Goal: Navigation & Orientation: Find specific page/section

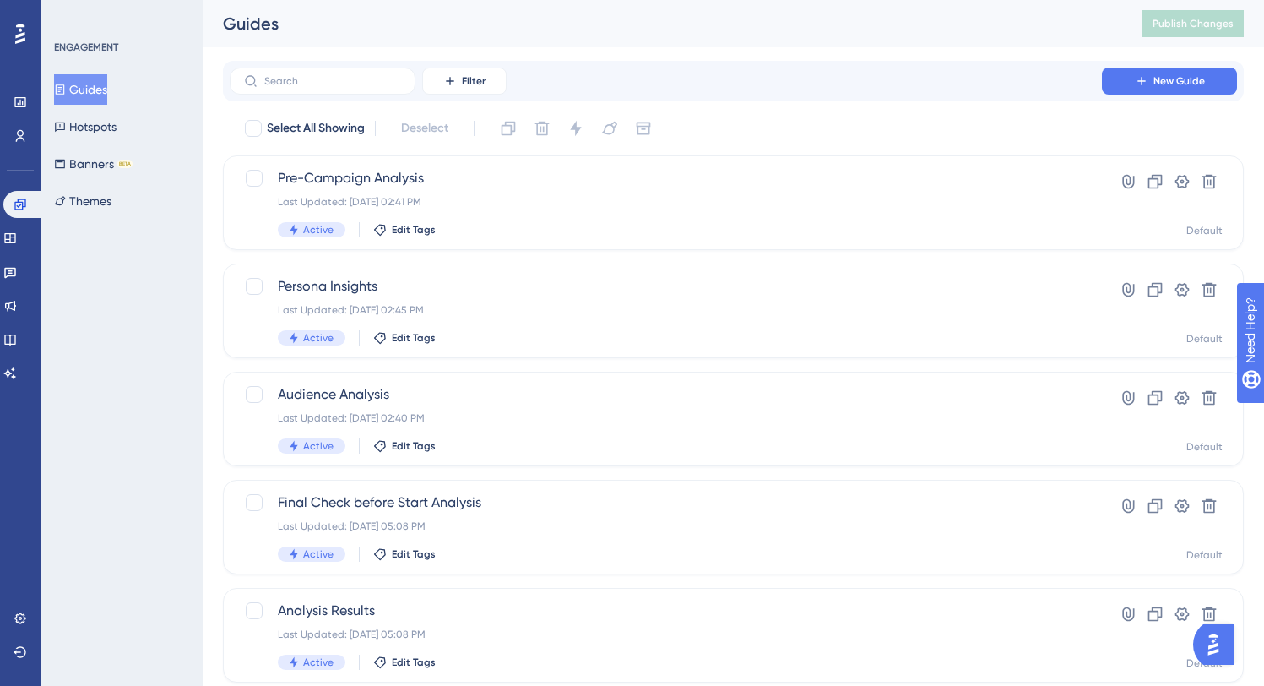
click at [22, 33] on icon at bounding box center [20, 34] width 10 height 20
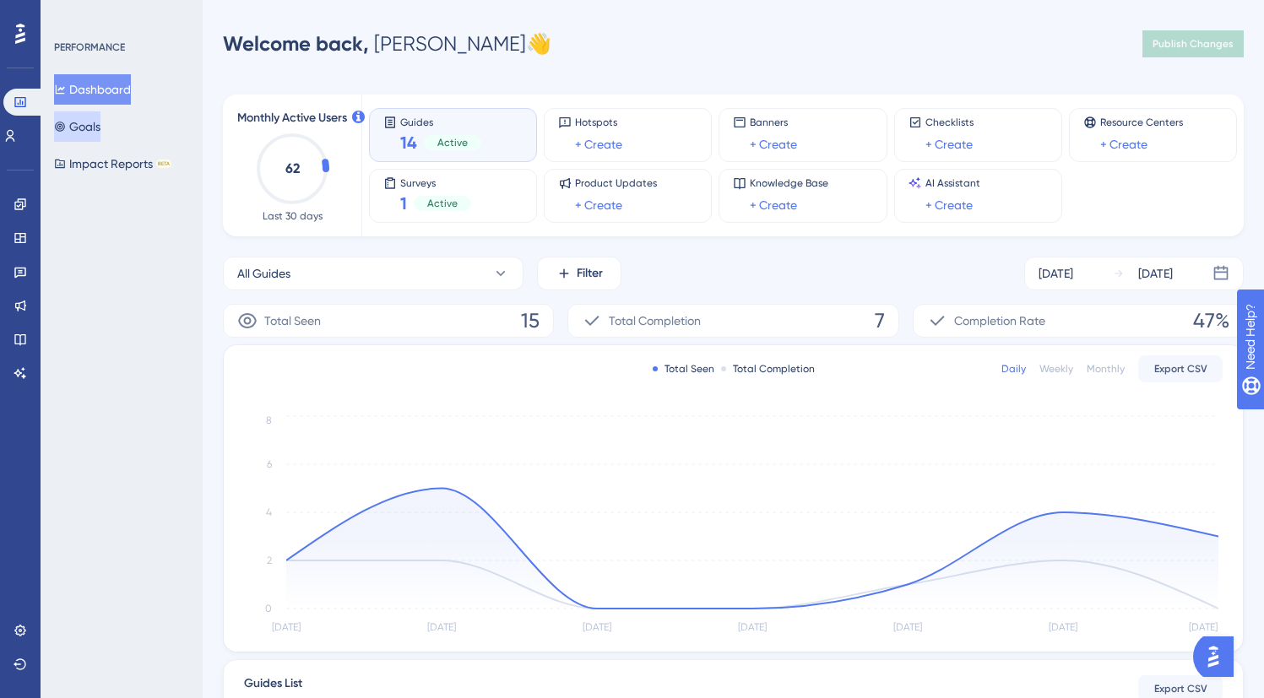
click at [100, 122] on button "Goals" at bounding box center [77, 126] width 46 height 30
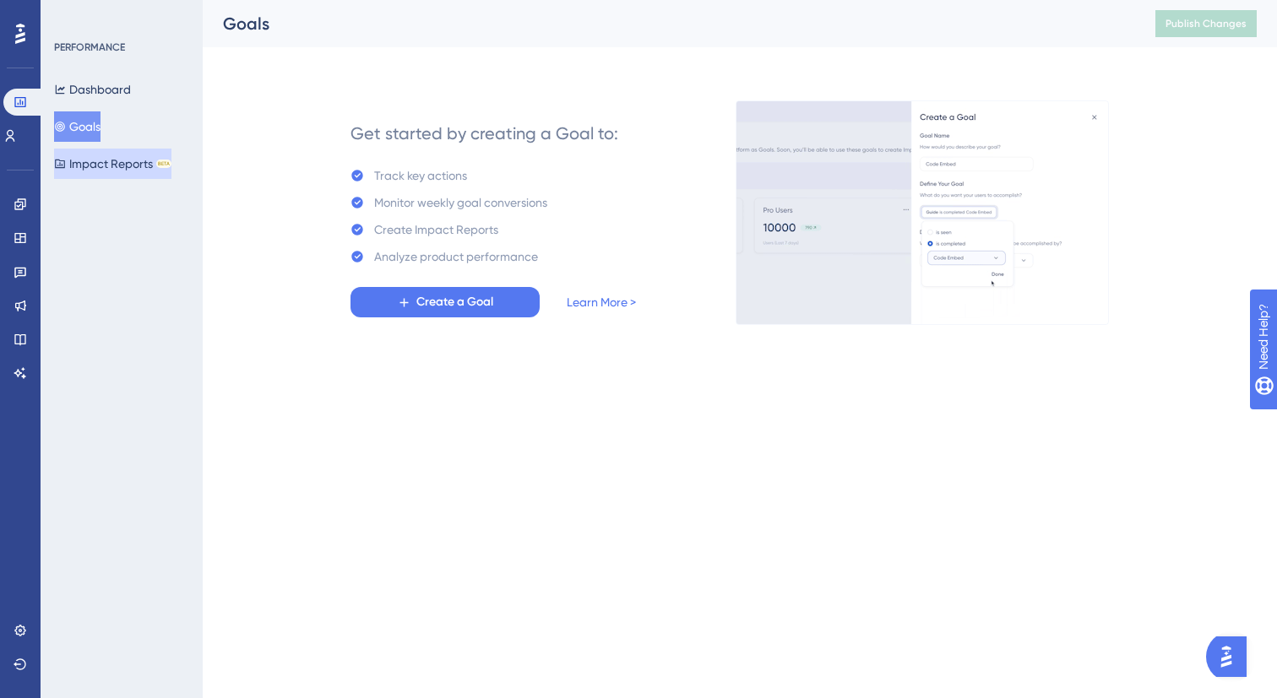
click at [116, 160] on button "Impact Reports BETA" at bounding box center [112, 164] width 117 height 30
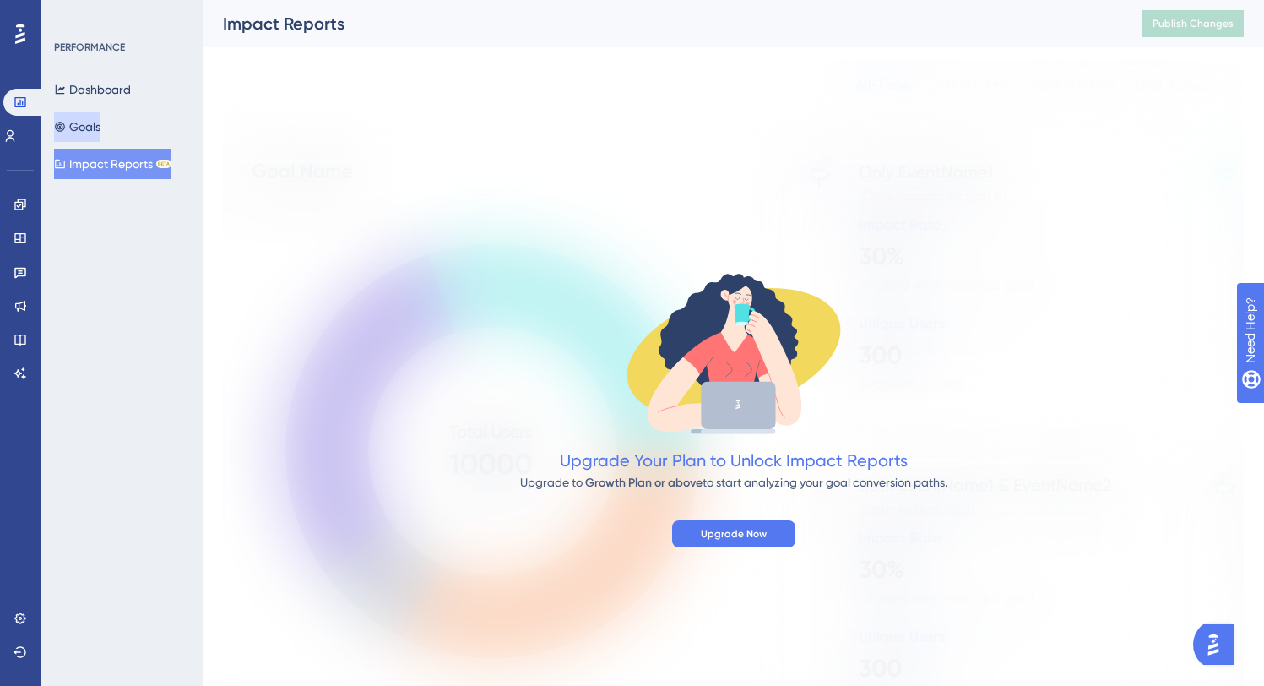
click at [100, 122] on button "Goals" at bounding box center [77, 126] width 46 height 30
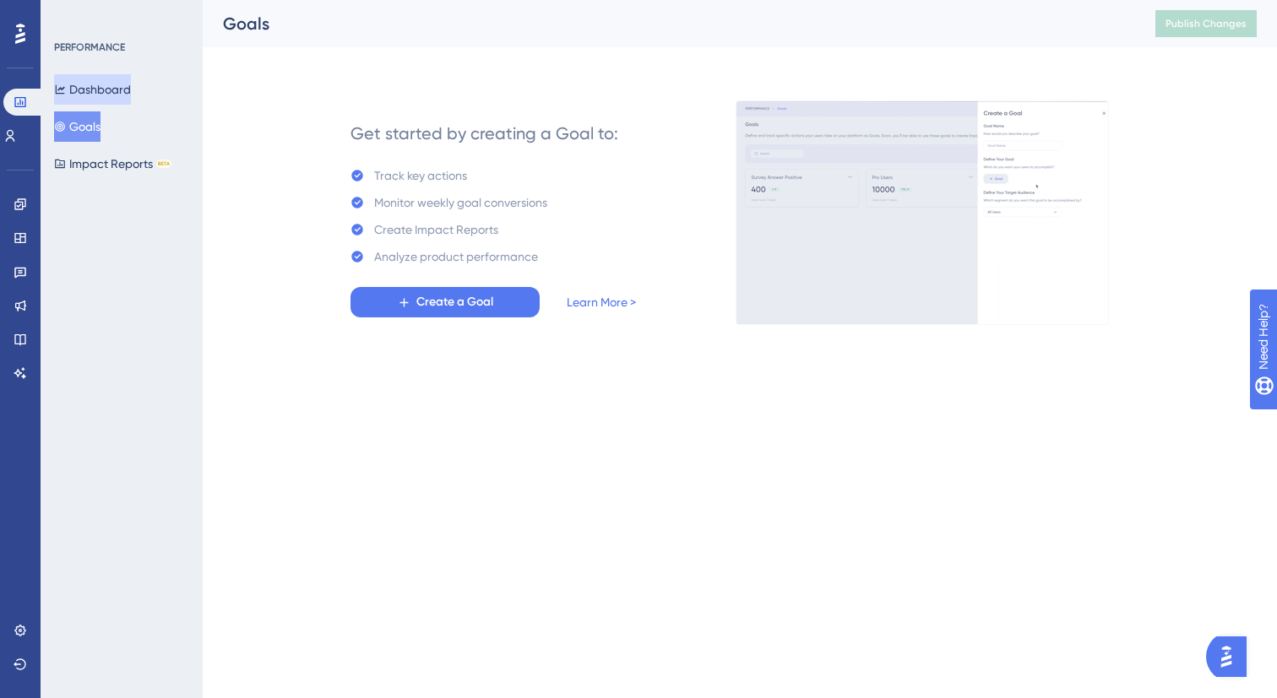
click at [100, 80] on button "Dashboard" at bounding box center [92, 89] width 77 height 30
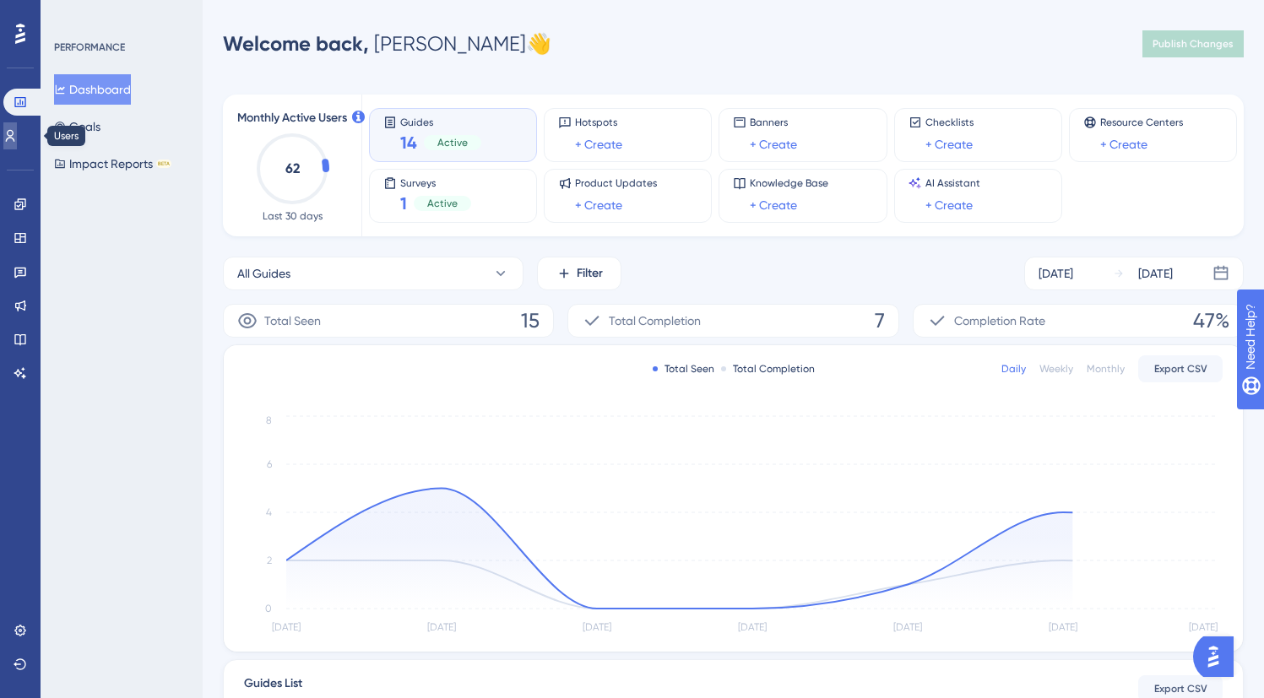
click at [17, 137] on icon at bounding box center [10, 136] width 14 height 14
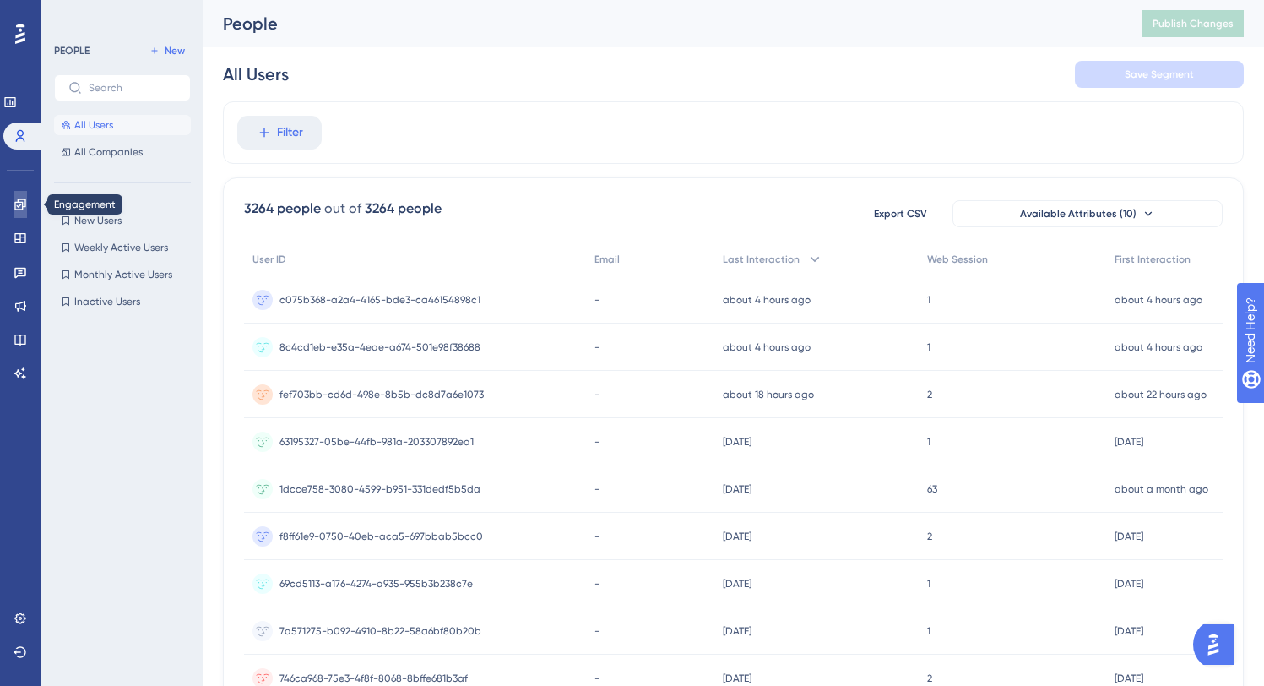
click at [23, 194] on link at bounding box center [21, 204] width 14 height 27
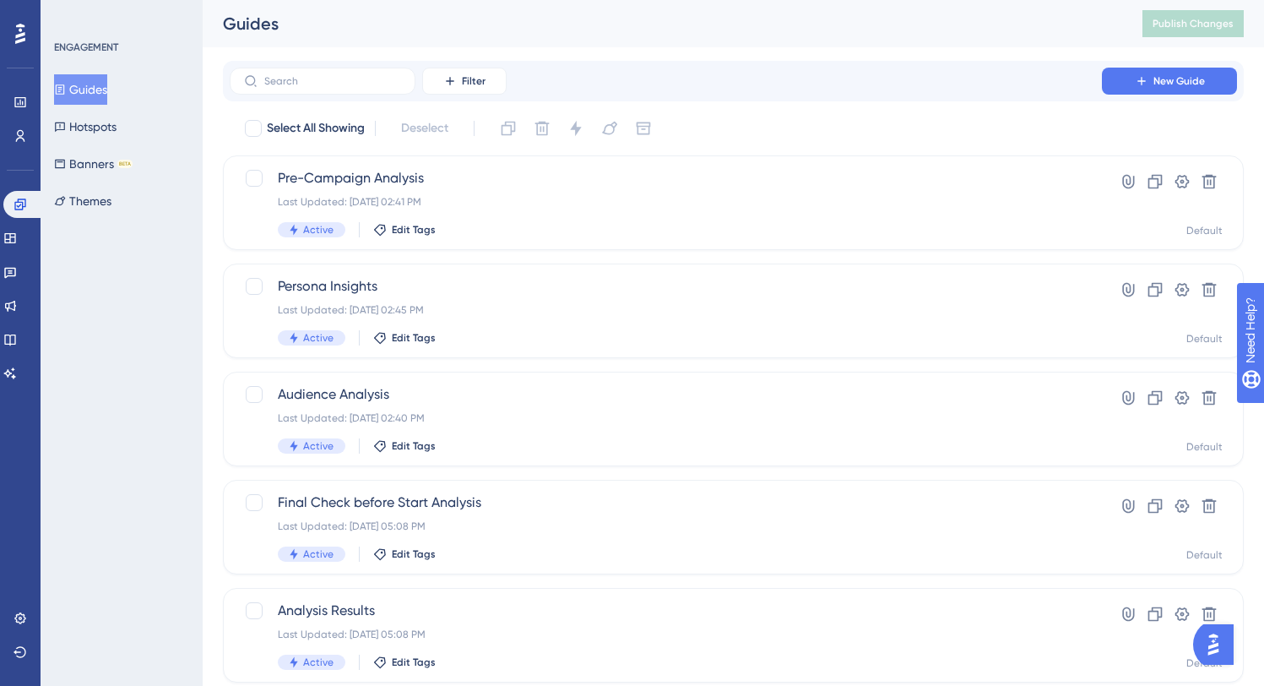
click at [26, 256] on div "Engagement Widgets Feedback Product Updates Knowledge Base AI Assistant" at bounding box center [20, 289] width 34 height 196
click at [17, 244] on icon at bounding box center [10, 238] width 14 height 14
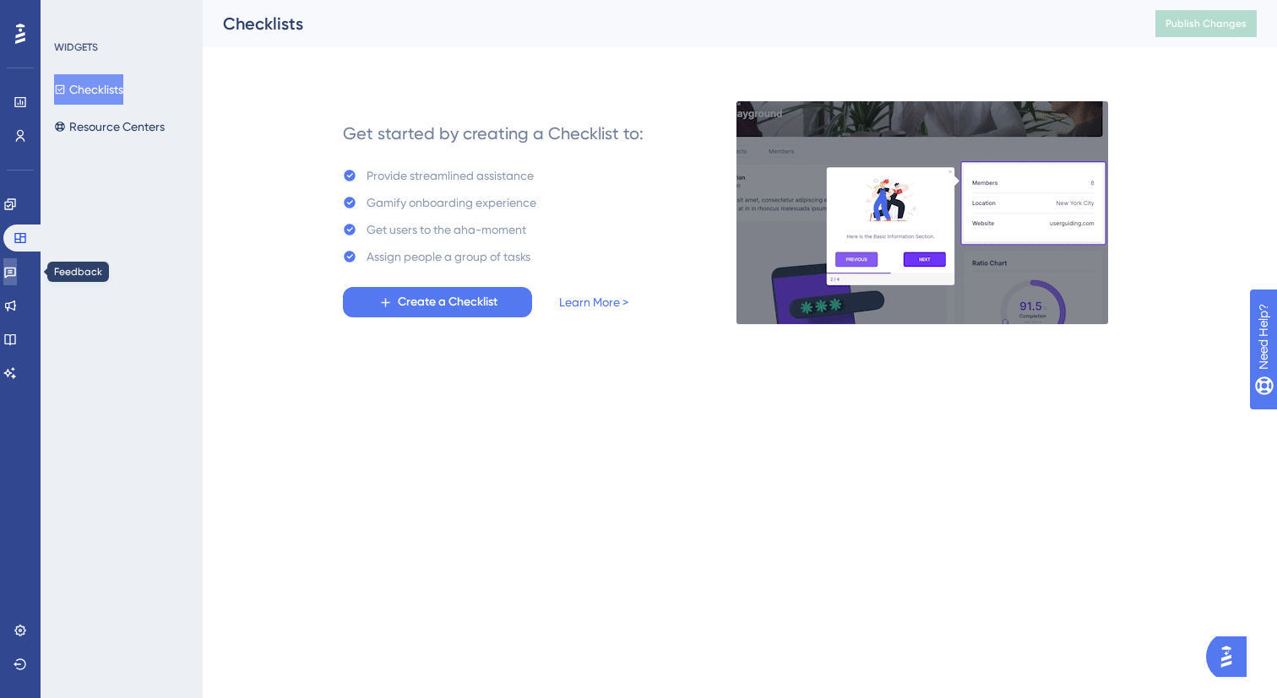
click at [16, 270] on icon at bounding box center [10, 273] width 12 height 11
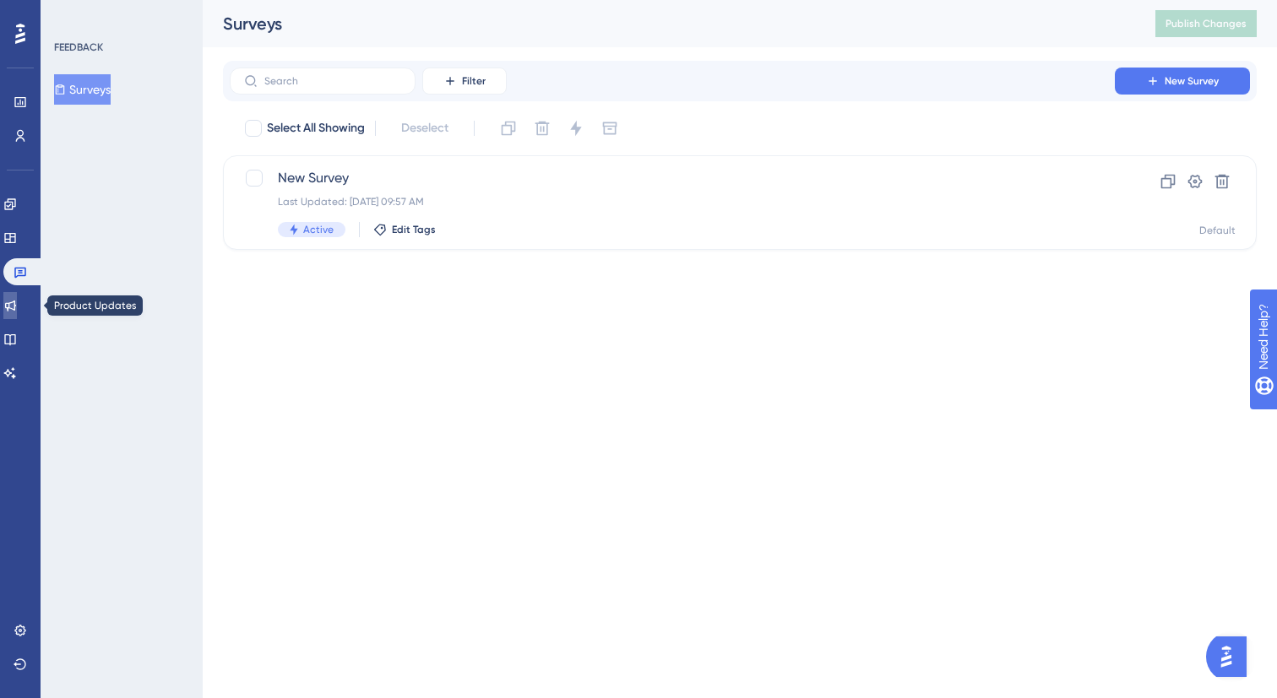
click at [16, 307] on icon at bounding box center [10, 306] width 11 height 11
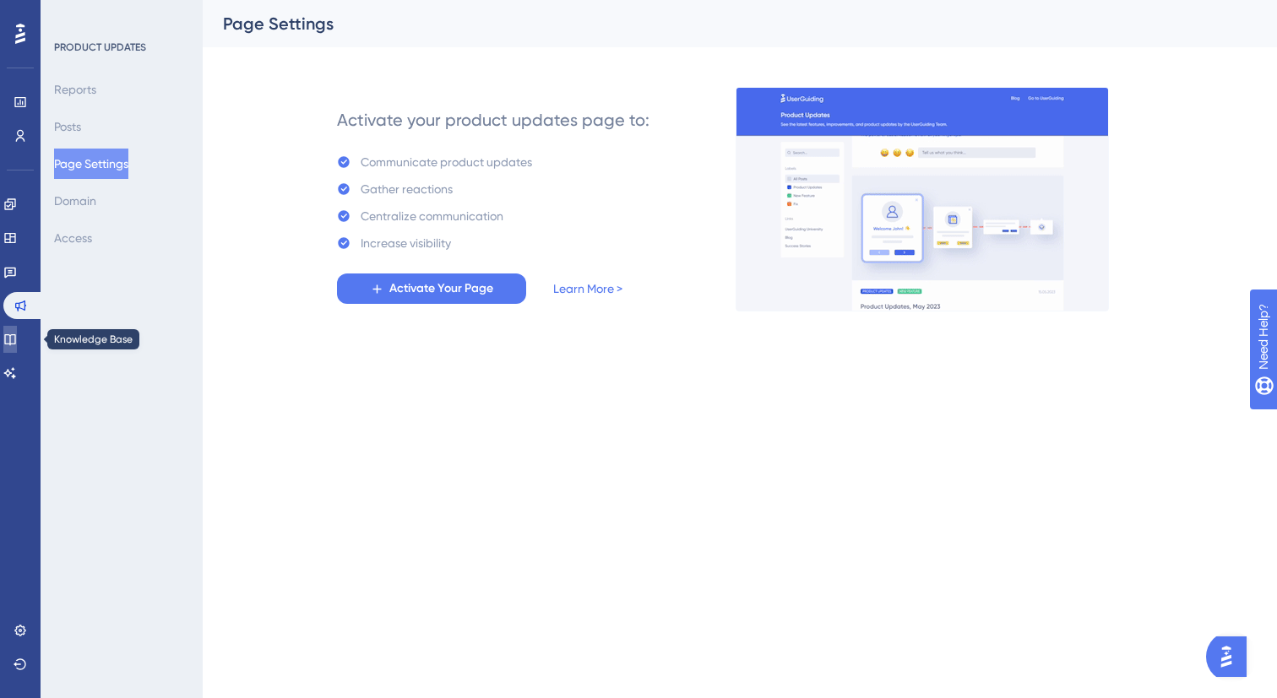
click at [17, 326] on link at bounding box center [10, 339] width 14 height 27
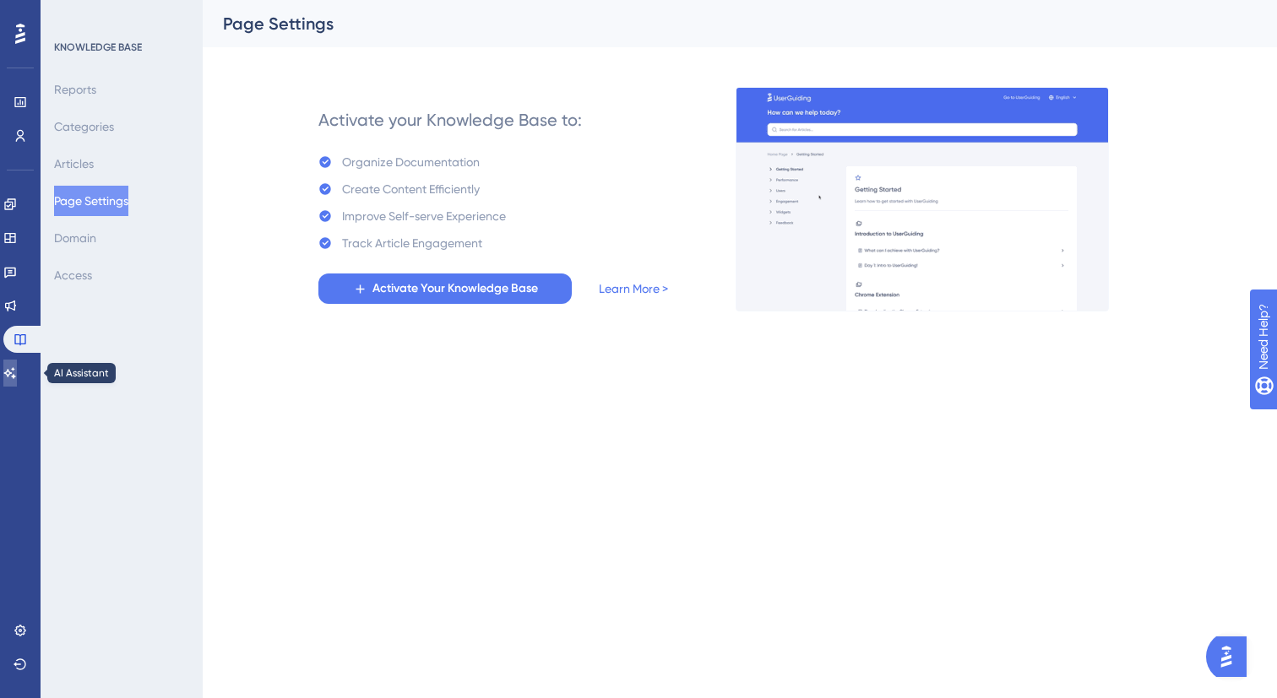
click at [17, 361] on link at bounding box center [10, 373] width 14 height 27
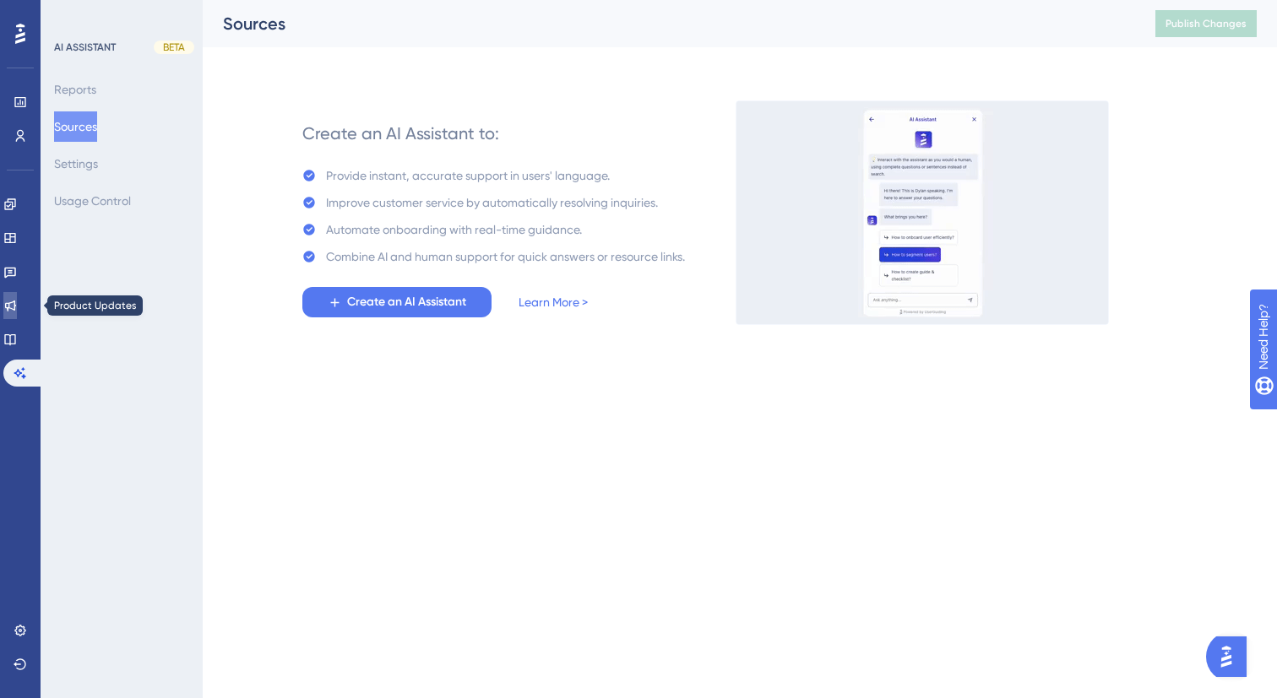
click at [16, 311] on icon at bounding box center [10, 306] width 11 height 11
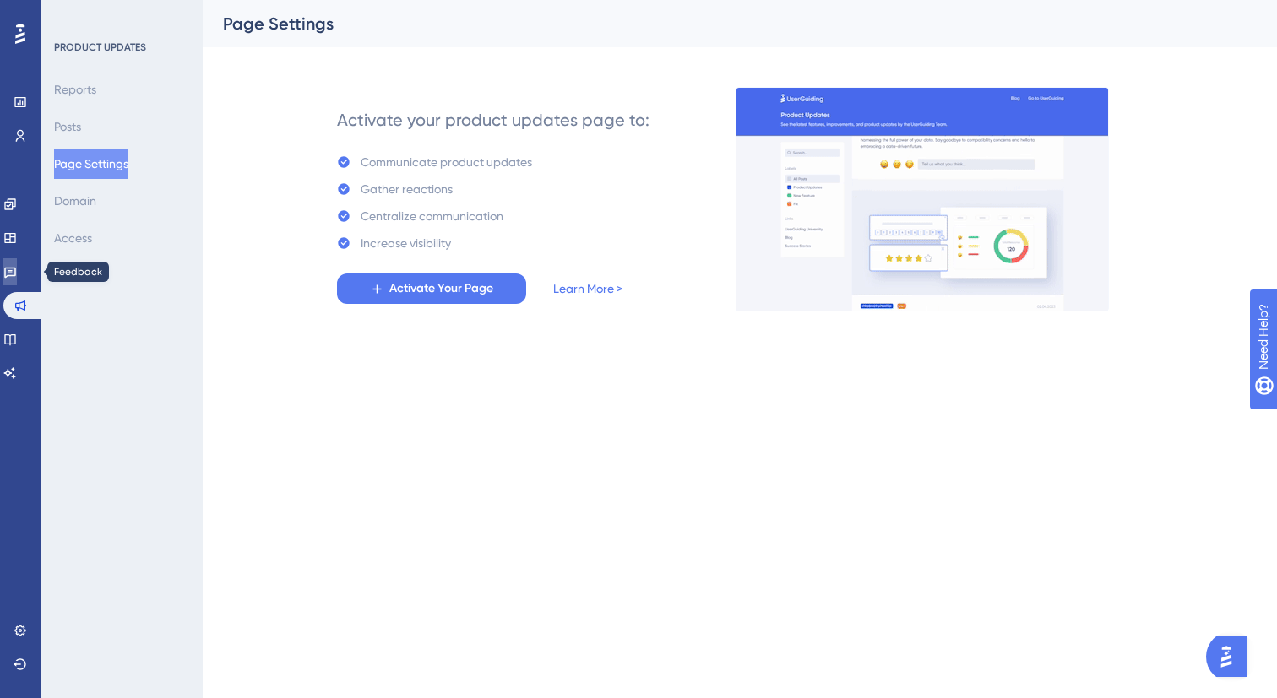
click at [17, 265] on icon at bounding box center [10, 272] width 14 height 14
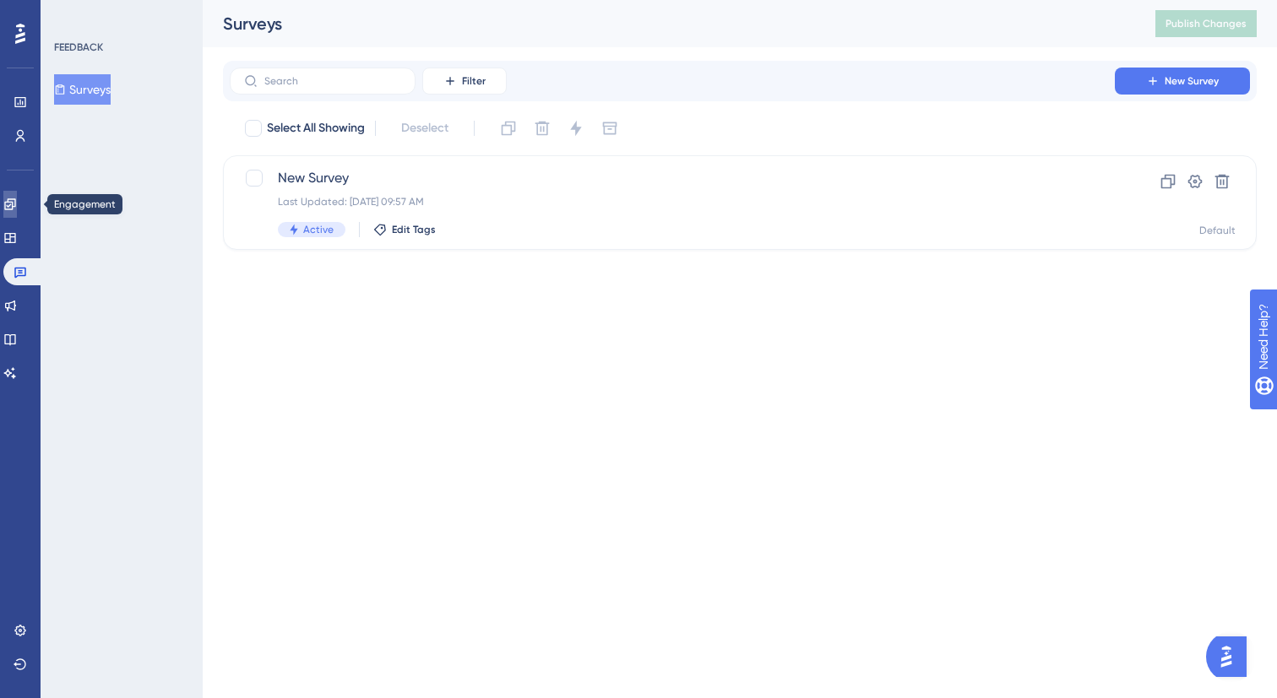
click at [17, 214] on link at bounding box center [10, 204] width 14 height 27
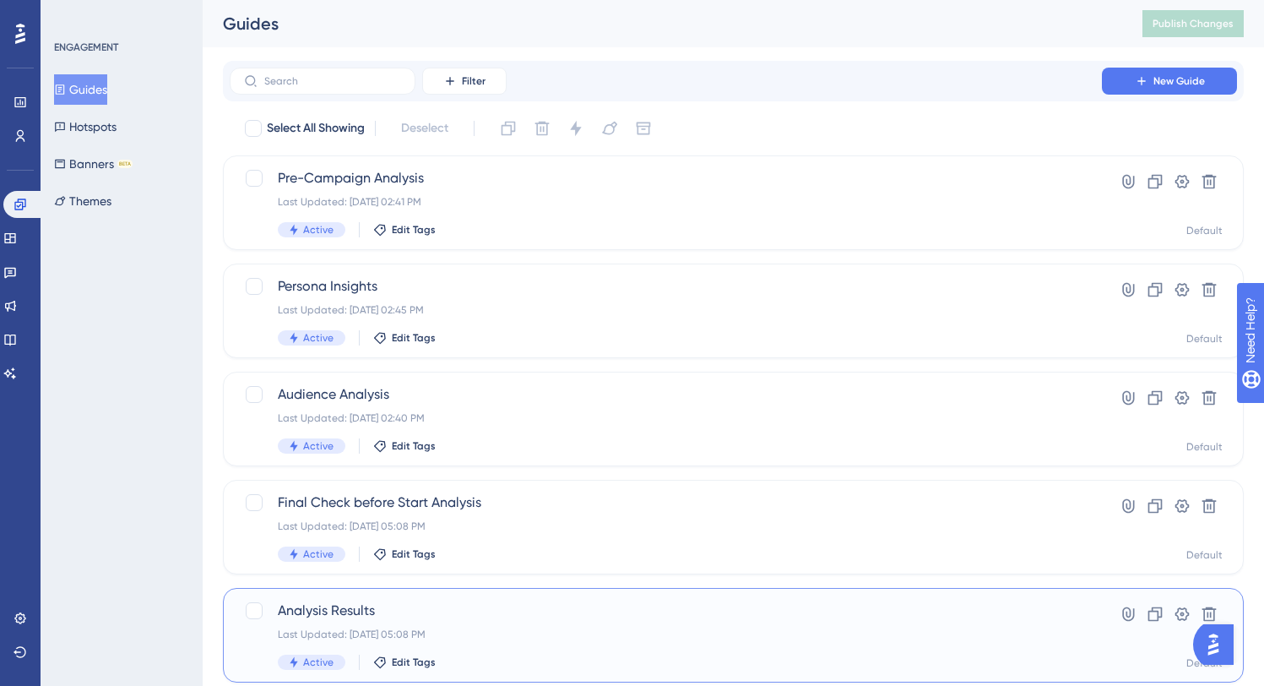
click at [708, 596] on div "Analysis Results Last Updated: Sep 04 2025, 05:08 PM Active Edit Tags Hyperlink…" at bounding box center [733, 635] width 1021 height 95
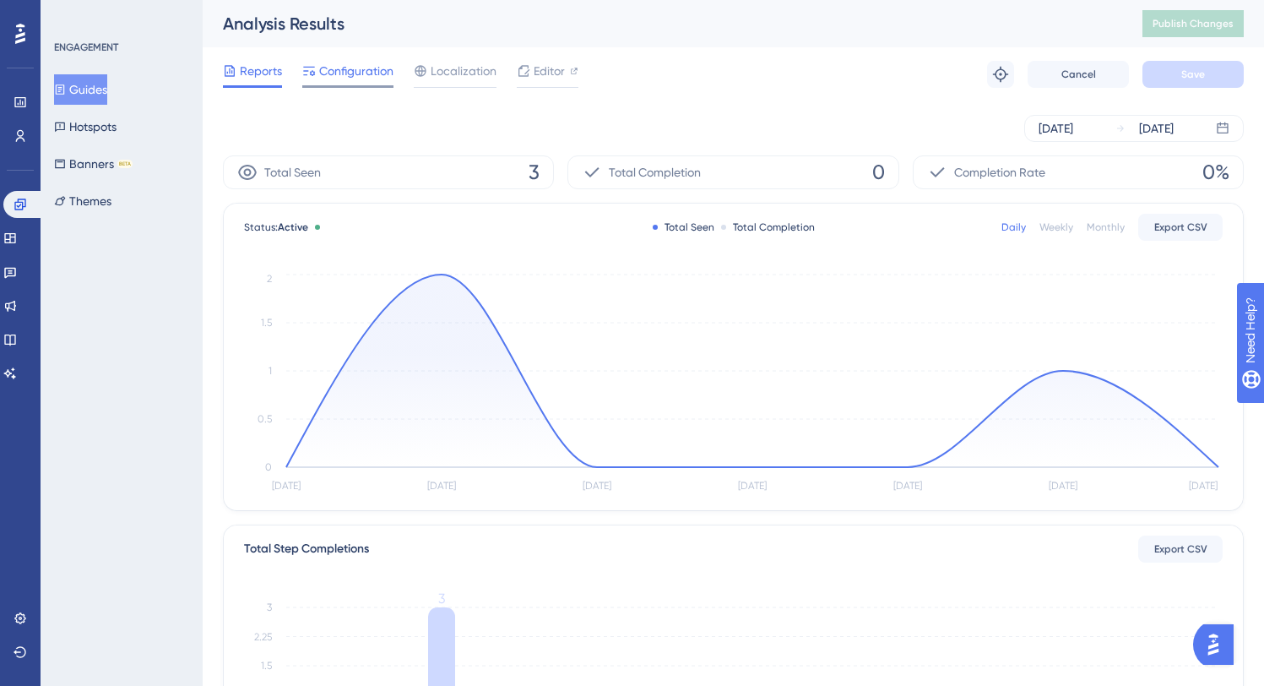
click at [381, 72] on span "Configuration" at bounding box center [356, 71] width 74 height 20
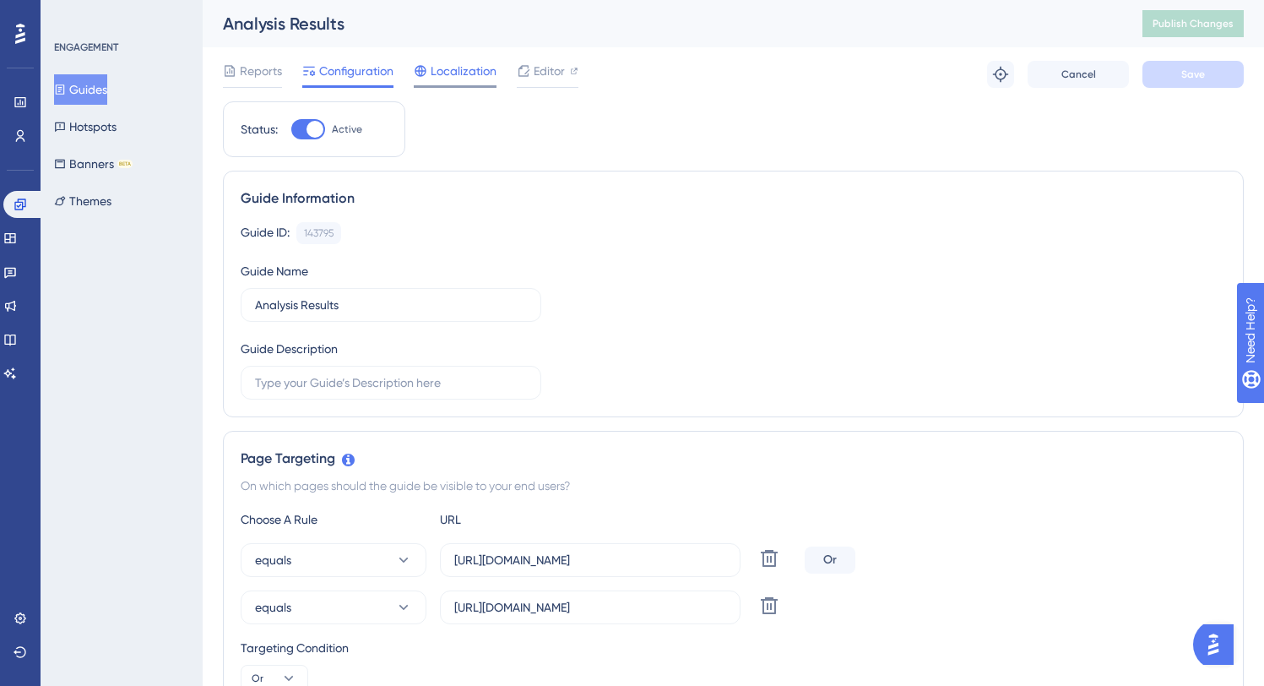
click at [465, 73] on span "Localization" at bounding box center [464, 71] width 66 height 20
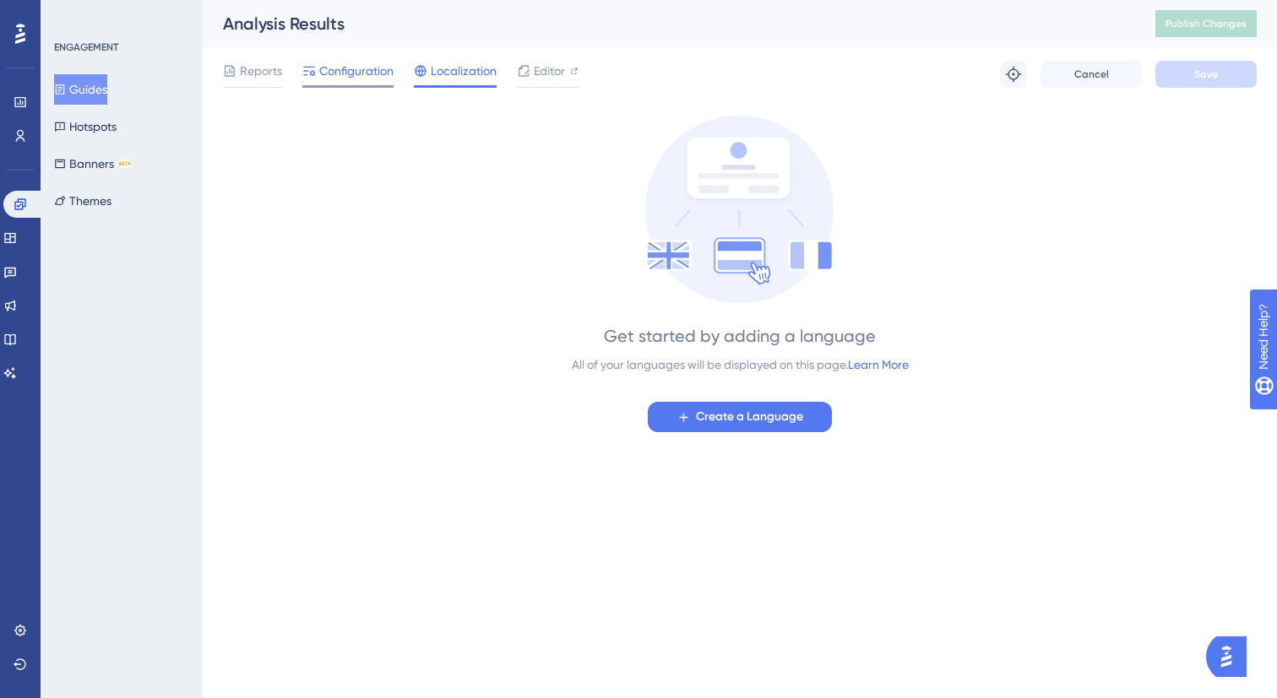
click at [357, 70] on span "Configuration" at bounding box center [356, 71] width 74 height 20
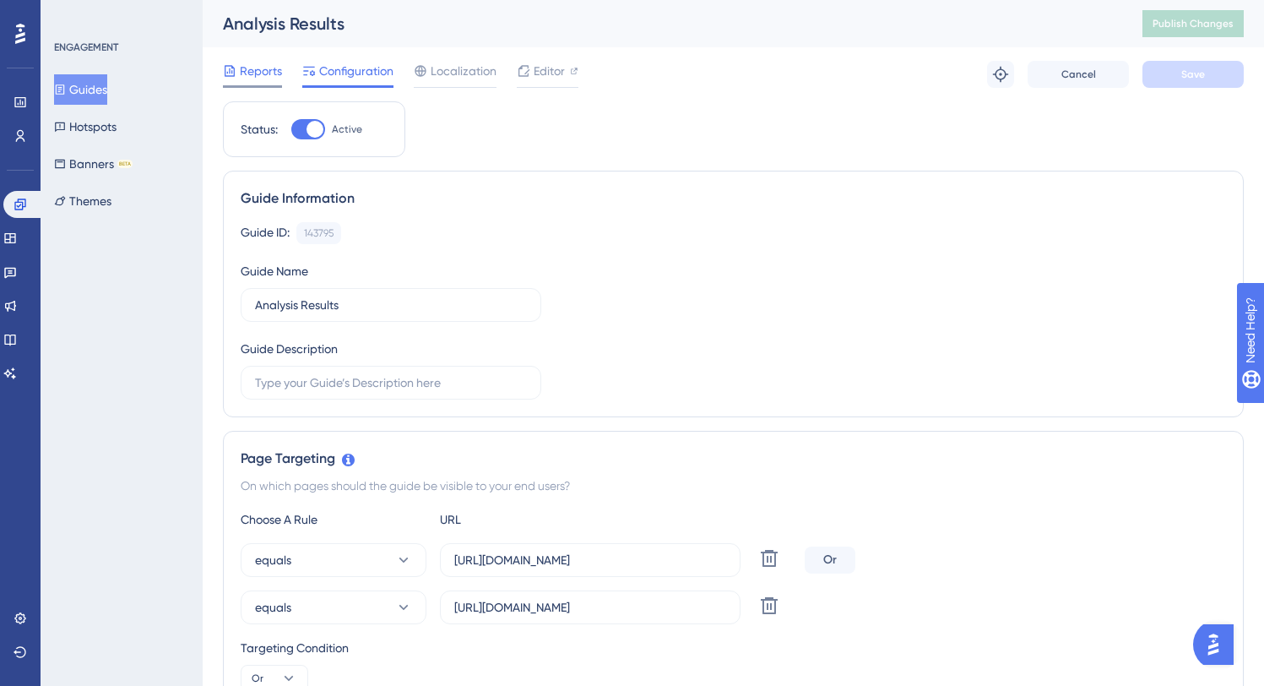
click at [259, 73] on span "Reports" at bounding box center [261, 71] width 42 height 20
click at [524, 78] on div at bounding box center [524, 71] width 14 height 20
click at [447, 83] on div "Localization" at bounding box center [455, 74] width 83 height 27
click at [448, 76] on span "Localization" at bounding box center [464, 71] width 66 height 20
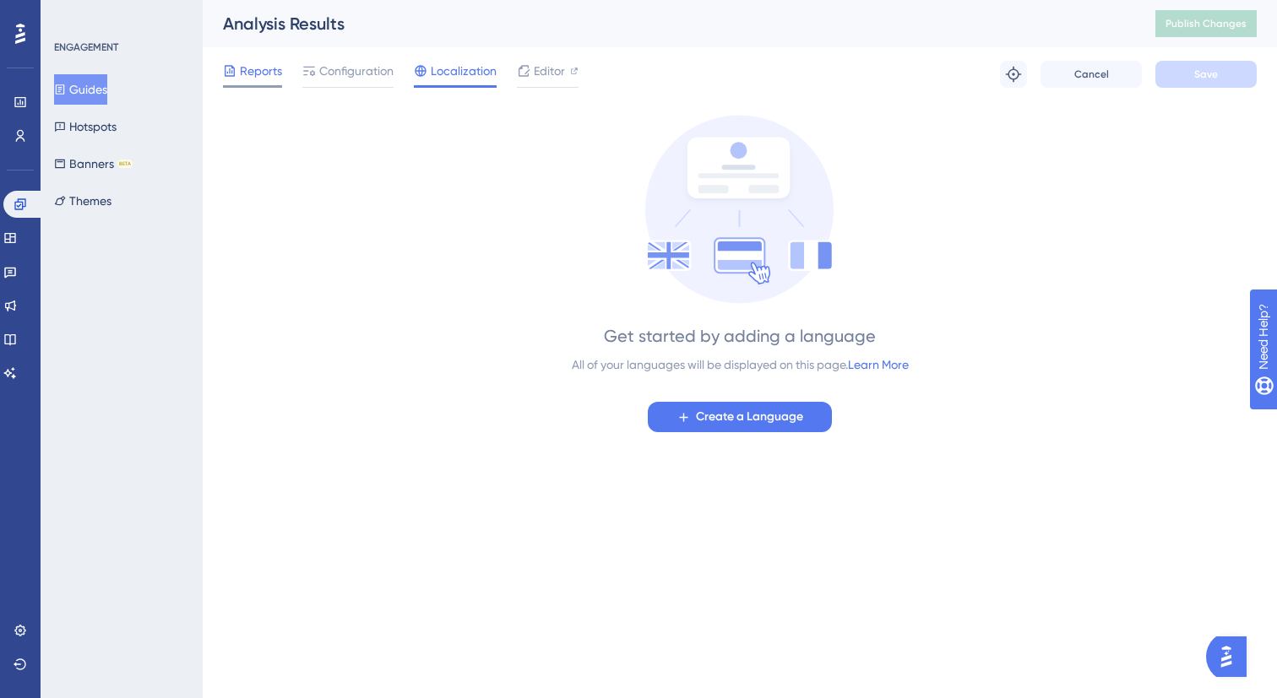
click at [258, 64] on span "Reports" at bounding box center [261, 71] width 42 height 20
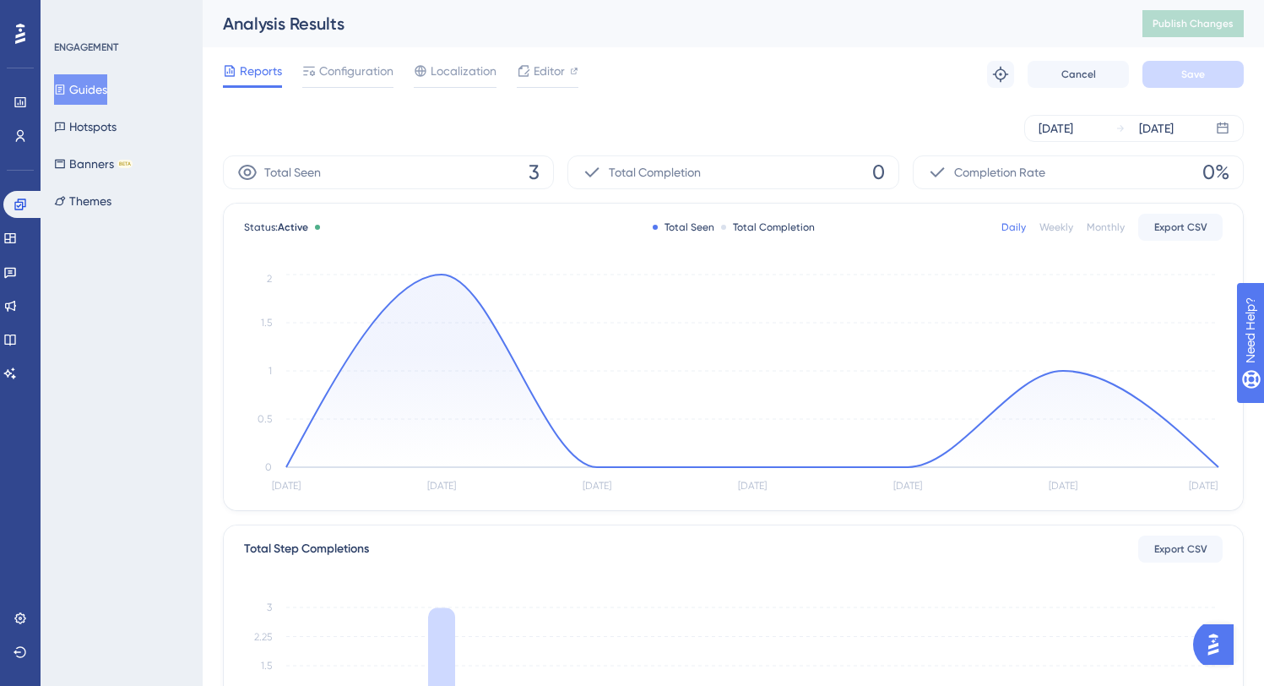
click at [670, 90] on div "Reports Configuration Localization Editor Troubleshoot Cancel Save" at bounding box center [733, 74] width 1021 height 54
click at [73, 135] on button "Hotspots" at bounding box center [85, 126] width 62 height 30
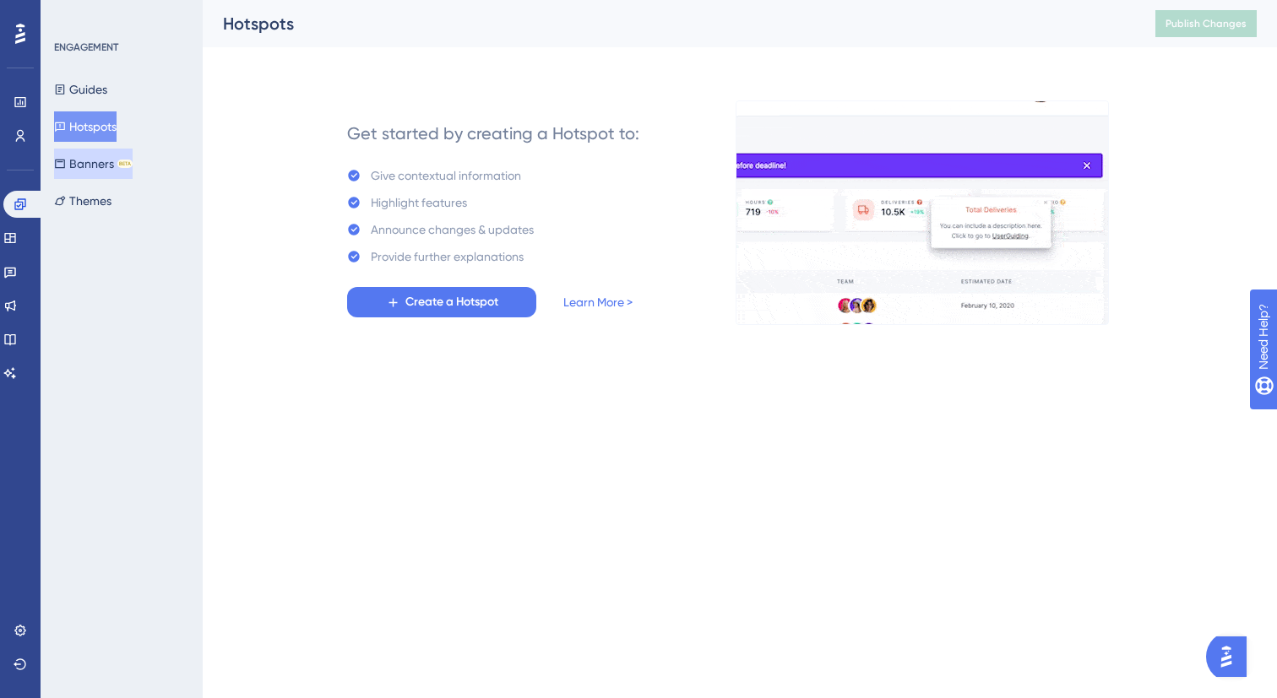
click at [79, 163] on button "Banners BETA" at bounding box center [93, 164] width 79 height 30
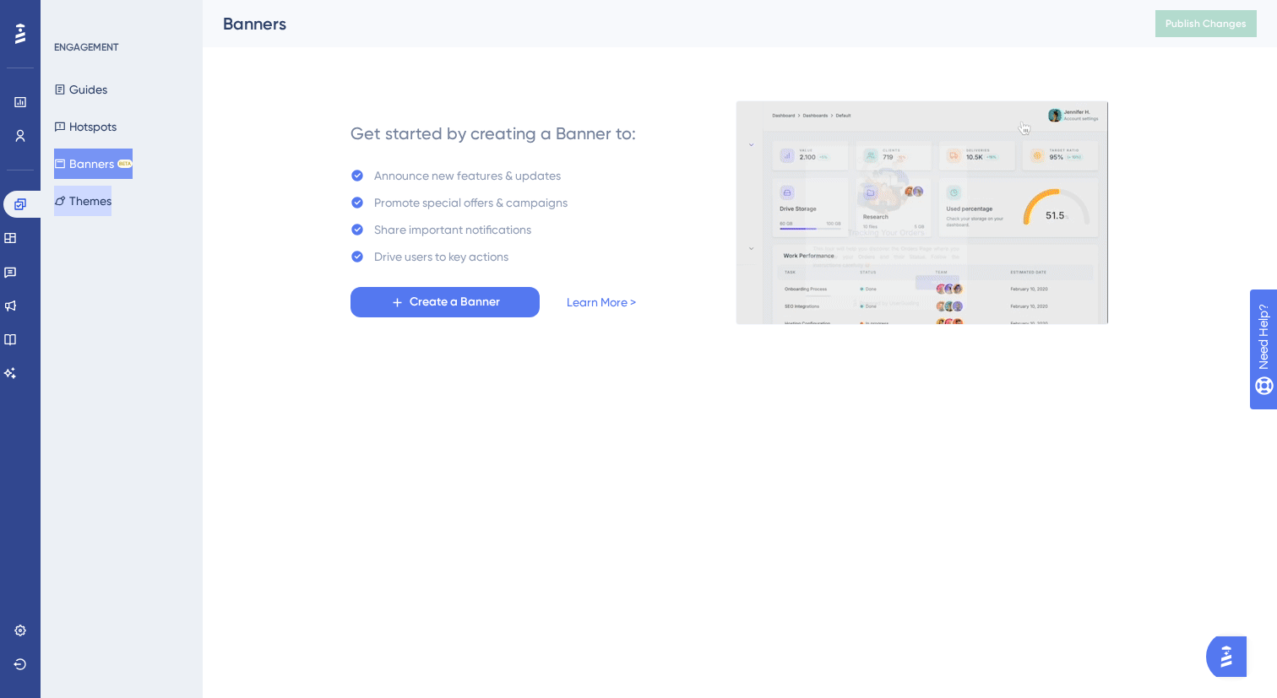
click at [96, 204] on button "Themes" at bounding box center [82, 201] width 57 height 30
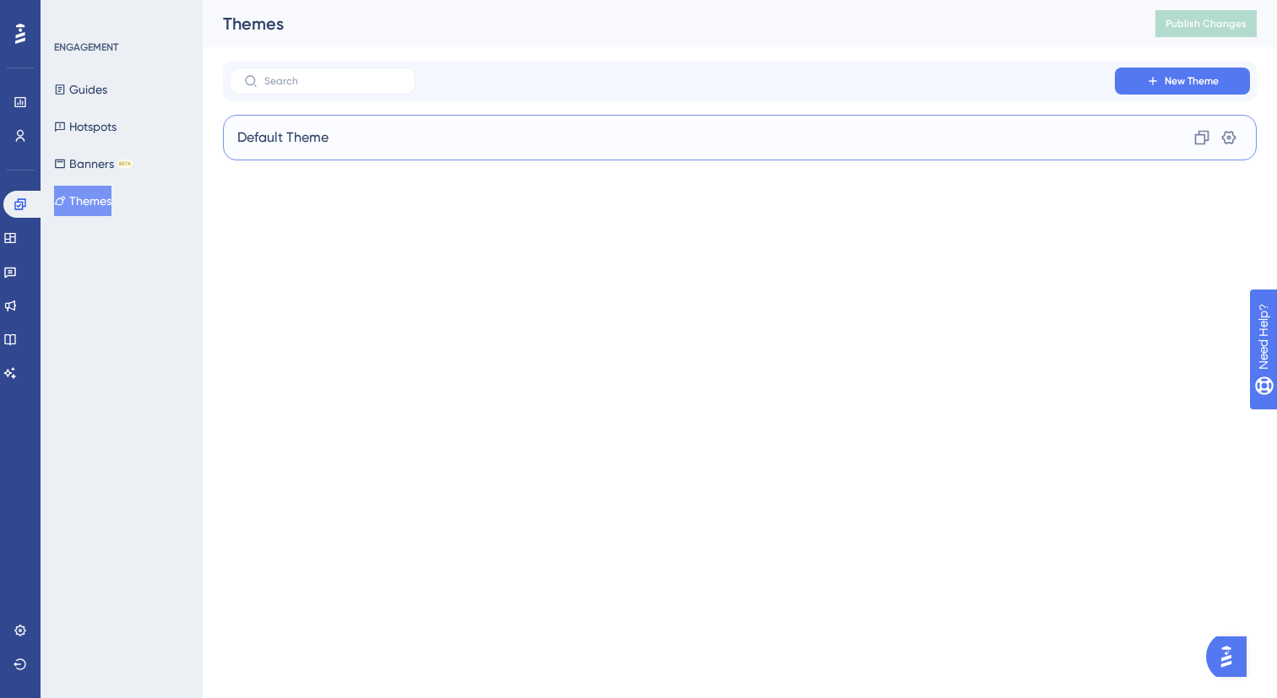
click at [526, 144] on div "Default Theme Clone Settings" at bounding box center [740, 138] width 1034 height 46
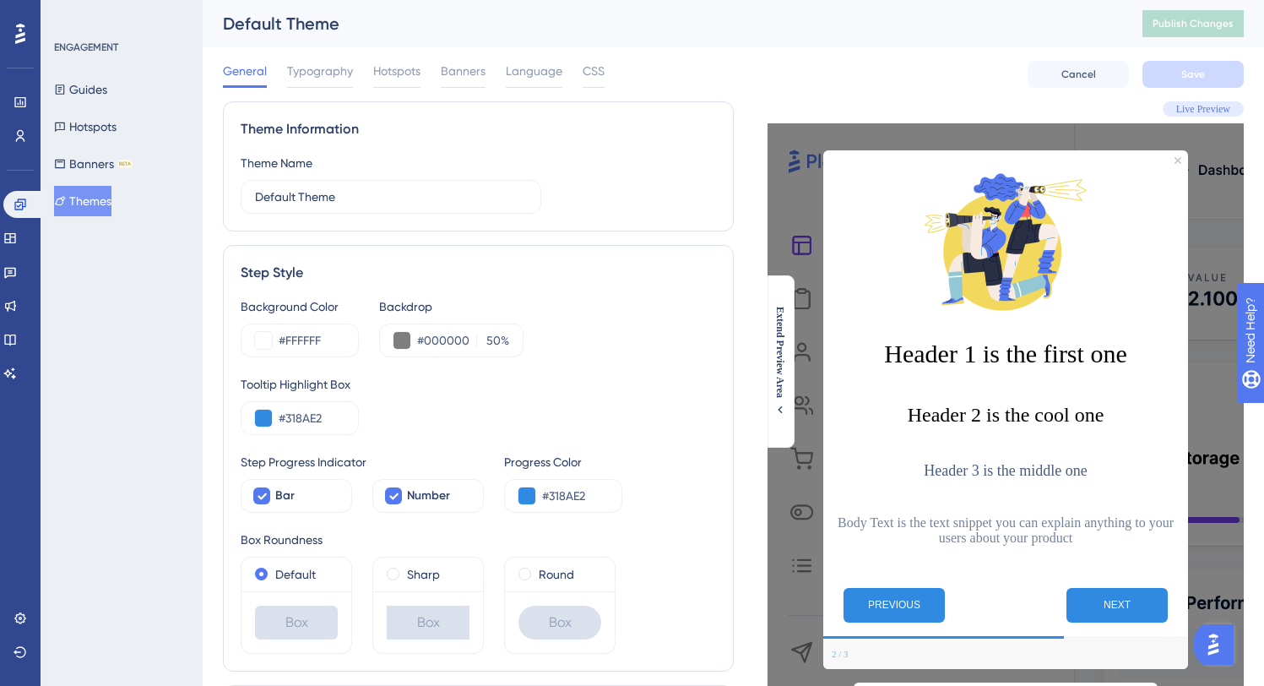
click at [113, 72] on div "ENGAGEMENT Guides Hotspots Banners BETA Themes" at bounding box center [122, 129] width 137 height 176
click at [107, 90] on button "Guides" at bounding box center [80, 89] width 53 height 30
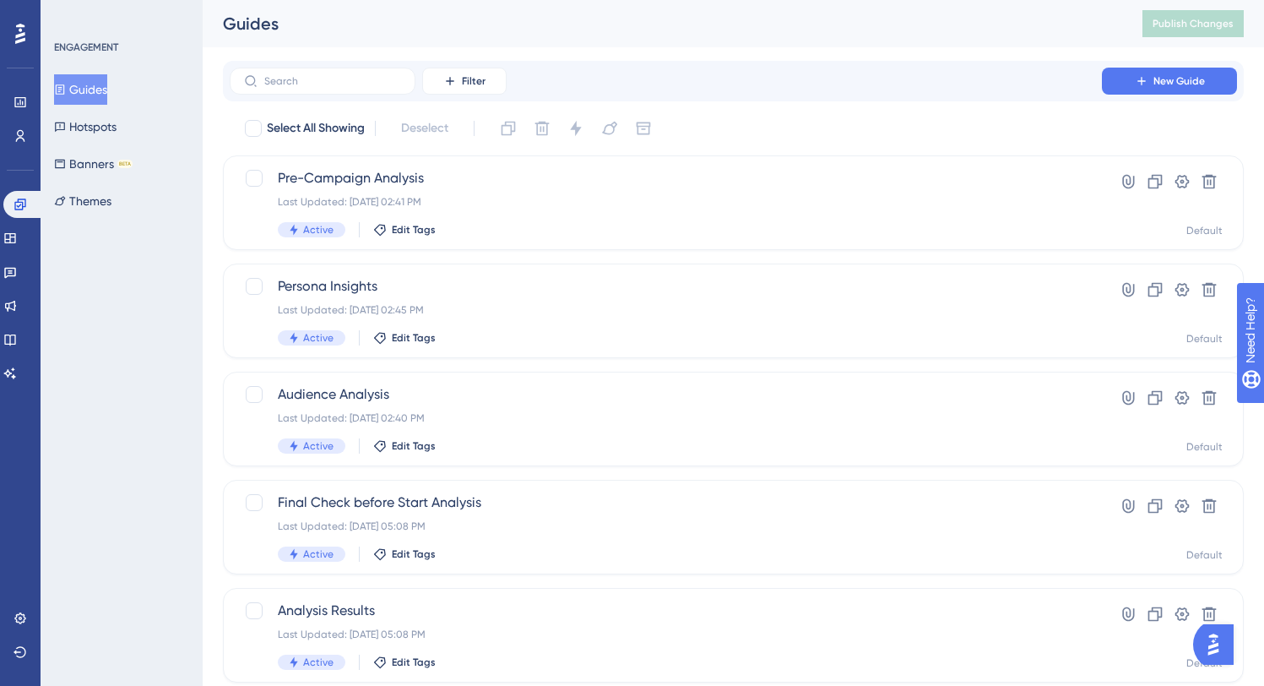
click at [790, 126] on div "Select All Showing Deselect" at bounding box center [743, 128] width 1001 height 27
